Goal: Communication & Community: Ask a question

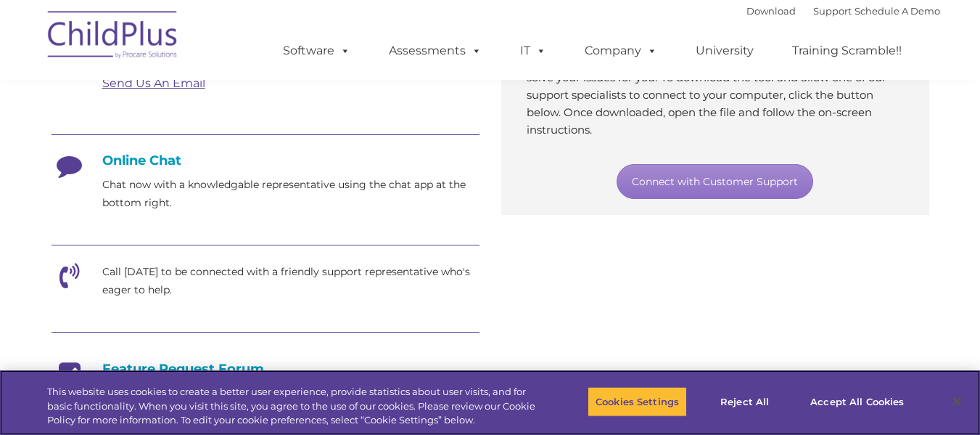
scroll to position [284, 0]
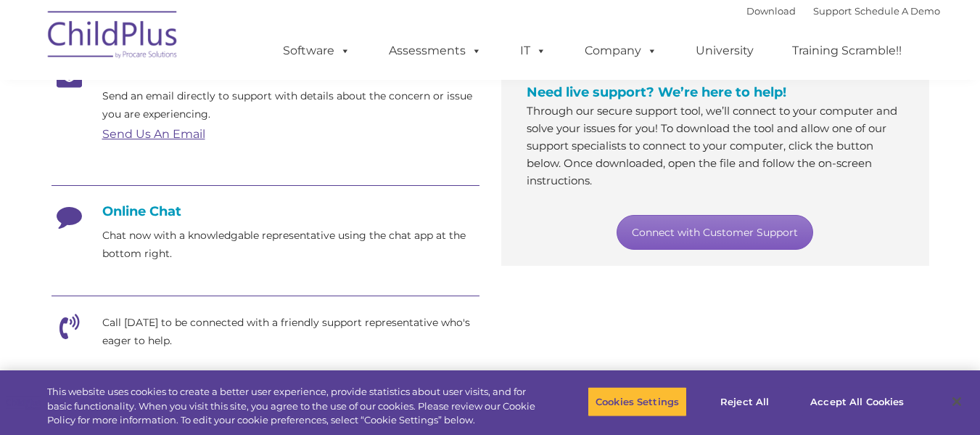
click at [739, 218] on link "Connect with Customer Support" at bounding box center [715, 232] width 197 height 35
click at [702, 228] on link "Connect with Customer Support" at bounding box center [715, 232] width 197 height 35
click at [708, 226] on link "Connect with Customer Support" at bounding box center [715, 232] width 197 height 35
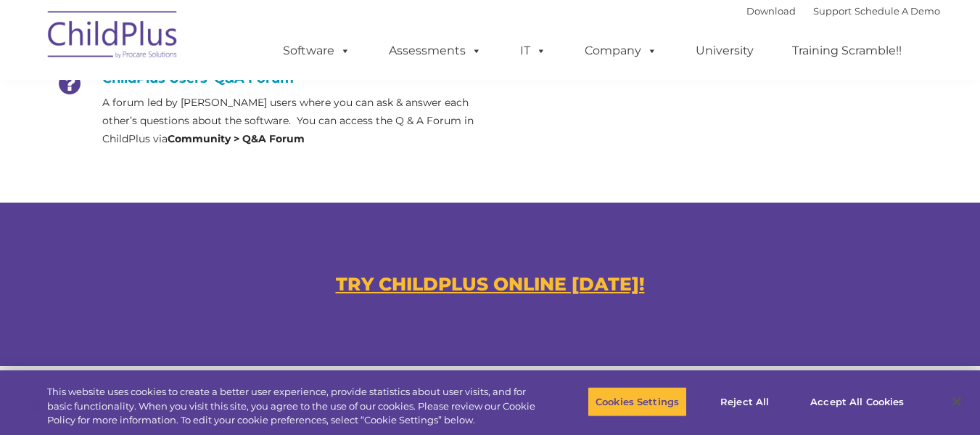
scroll to position [761, 0]
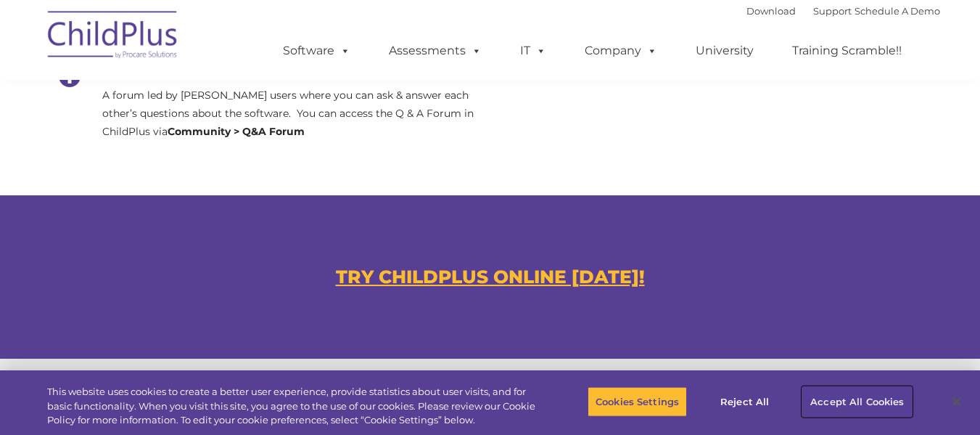
click at [821, 402] on button "Accept All Cookies" at bounding box center [858, 401] width 110 height 30
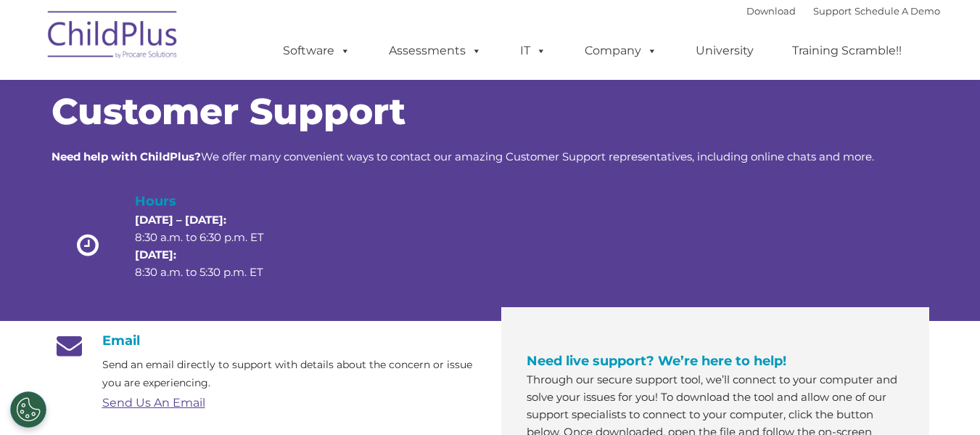
scroll to position [0, 0]
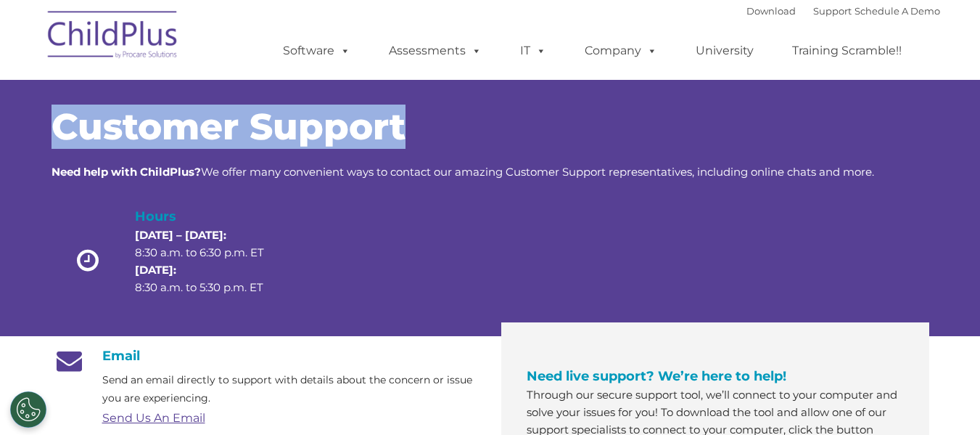
drag, startPoint x: 979, startPoint y: 28, endPoint x: 991, endPoint y: 82, distance: 54.9
click at [813, 13] on link "Support" at bounding box center [832, 11] width 38 height 12
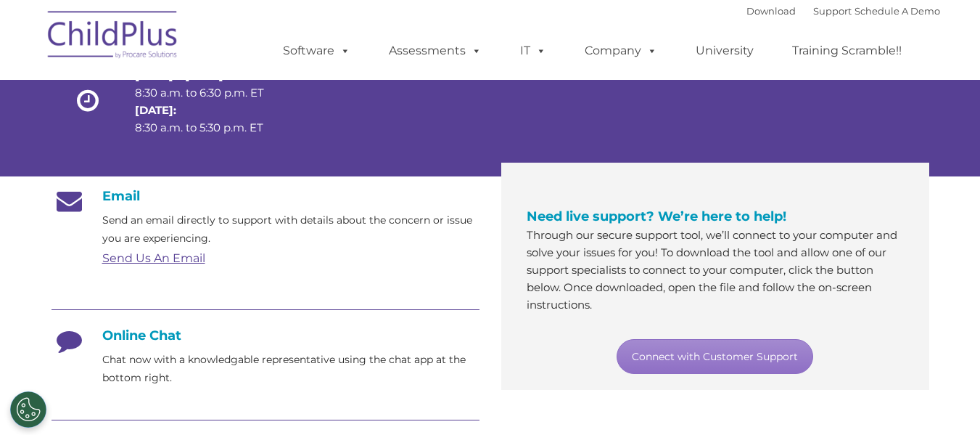
scroll to position [284, 0]
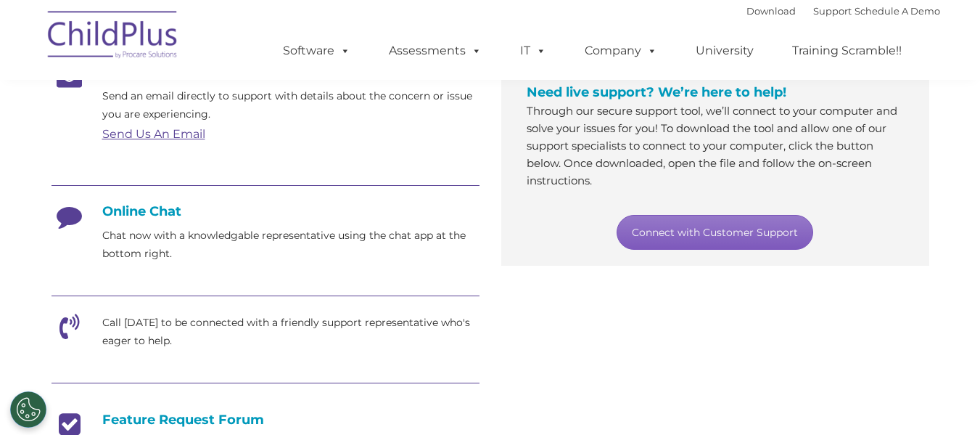
click at [688, 231] on link "Connect with Customer Support" at bounding box center [715, 232] width 197 height 35
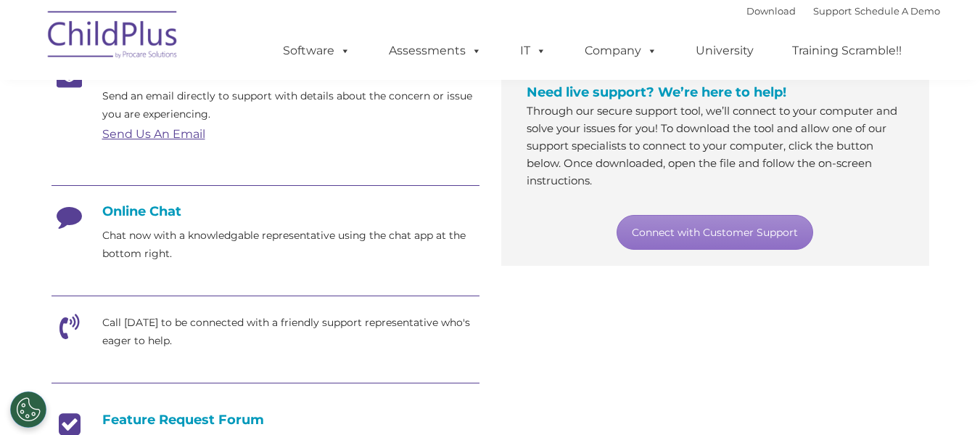
click at [134, 203] on h4 "Online Chat" at bounding box center [266, 211] width 428 height 16
click at [61, 205] on icon at bounding box center [70, 221] width 36 height 36
drag, startPoint x: 61, startPoint y: 205, endPoint x: 91, endPoint y: 210, distance: 30.1
click at [91, 210] on div "Online Chat Chat now with a knowledgable representative using the chat app at t…" at bounding box center [266, 233] width 428 height 60
click at [157, 214] on h4 "Online Chat" at bounding box center [266, 211] width 428 height 16
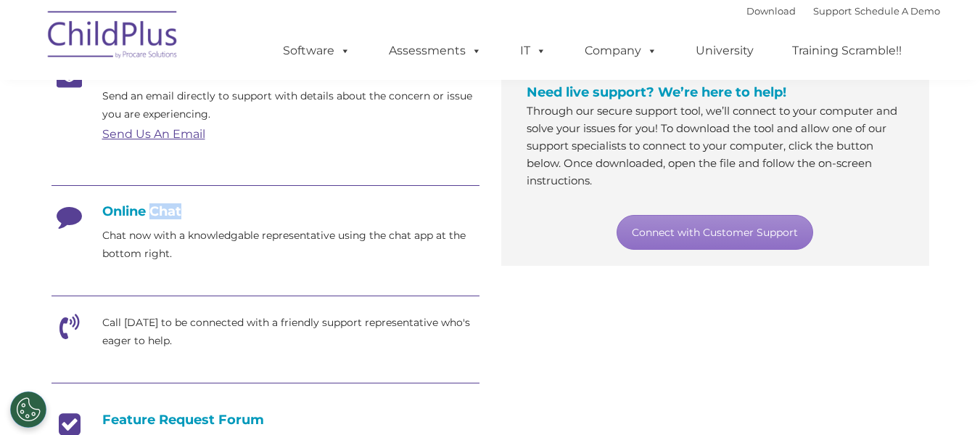
click at [157, 214] on h4 "Online Chat" at bounding box center [266, 211] width 428 height 16
